Goal: Find specific fact: Find specific fact

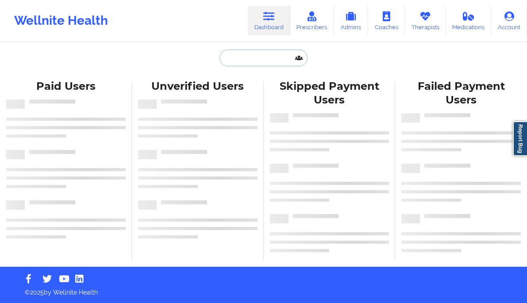
click at [240, 57] on input "text" at bounding box center [263, 58] width 88 height 17
click at [252, 65] on input "text" at bounding box center [263, 58] width 88 height 17
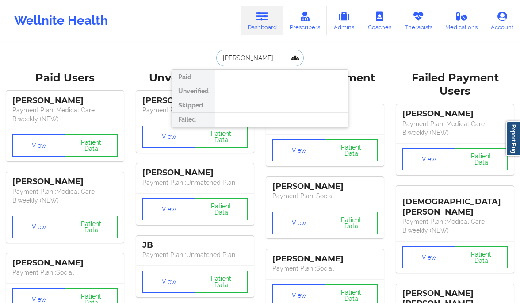
type input "dominic la"
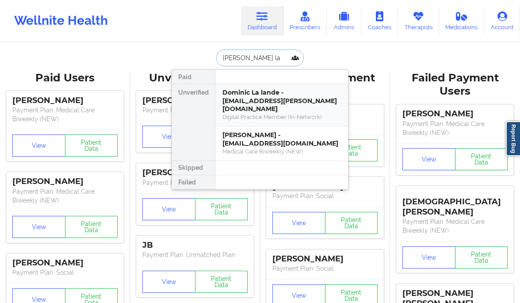
click at [270, 98] on div "Dominic La lande - luke.lalande@icloud.com" at bounding box center [281, 100] width 118 height 25
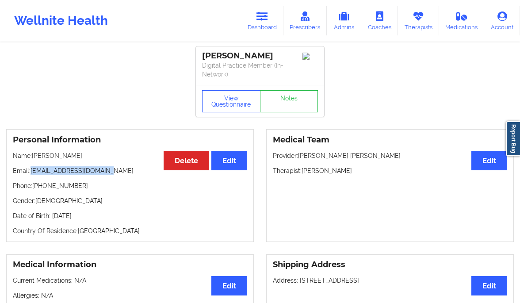
drag, startPoint x: 86, startPoint y: 162, endPoint x: 31, endPoint y: 171, distance: 55.5
click at [31, 171] on p "Email: luke.lalande@icloud.com" at bounding box center [130, 170] width 234 height 9
copy p "luke.lalande@icloud.com"
drag, startPoint x: 93, startPoint y: 158, endPoint x: 34, endPoint y: 160, distance: 59.3
click at [34, 160] on div "Personal Information Edit Delete Name: Dominic La lande Email: luke.lalande@icl…" at bounding box center [130, 185] width 248 height 113
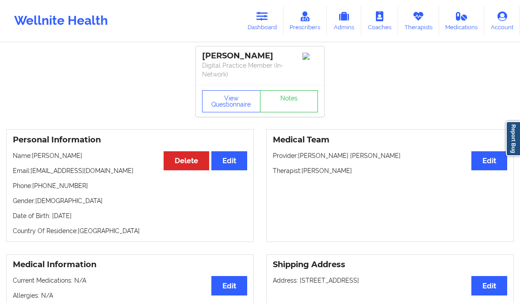
click at [93, 150] on div "Personal Information Edit Delete Name: Dominic La lande Email: luke.lalande@icl…" at bounding box center [130, 185] width 248 height 113
drag, startPoint x: 91, startPoint y: 154, endPoint x: 32, endPoint y: 156, distance: 58.4
click at [32, 156] on p "Name: Dominic La lande" at bounding box center [130, 155] width 234 height 9
copy p "Dominic La lande"
drag, startPoint x: 70, startPoint y: 185, endPoint x: 36, endPoint y: 186, distance: 33.6
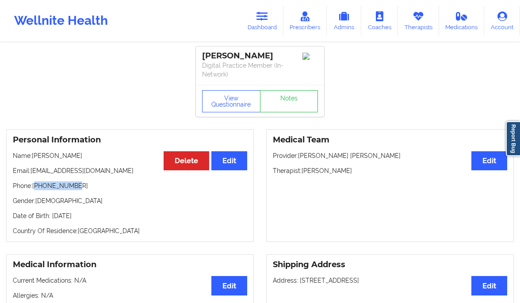
click at [36, 186] on p "Phone: +17432380694" at bounding box center [130, 185] width 234 height 9
